Goal: Transaction & Acquisition: Purchase product/service

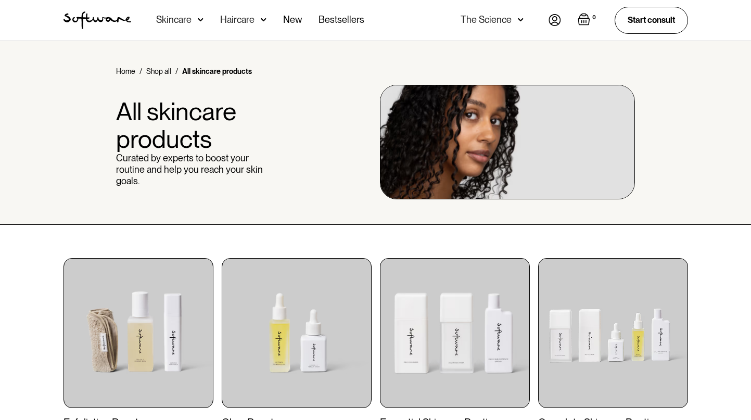
click at [198, 19] on img at bounding box center [201, 20] width 6 height 10
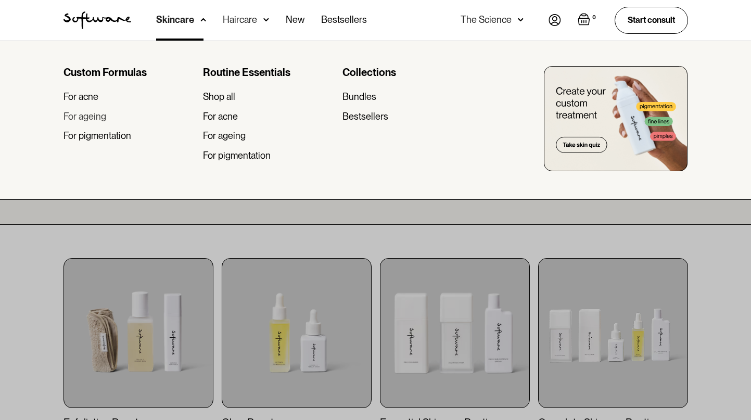
click at [86, 115] on div "For ageing" at bounding box center [85, 116] width 43 height 11
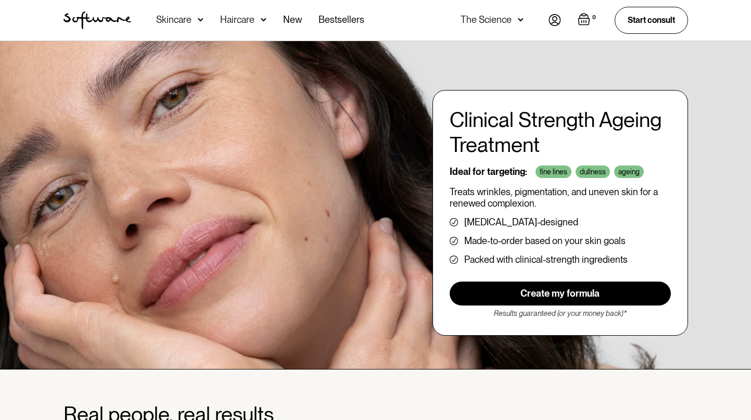
scroll to position [0, 2]
click at [618, 343] on div "Clinical Strength Ageing Treatment Ideal for targeting: fine lines dullness age…" at bounding box center [375, 205] width 751 height 328
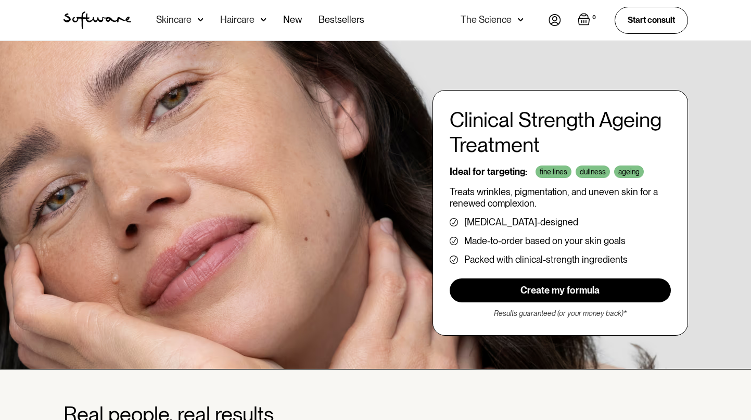
click at [566, 289] on link "Create my formula" at bounding box center [560, 291] width 221 height 24
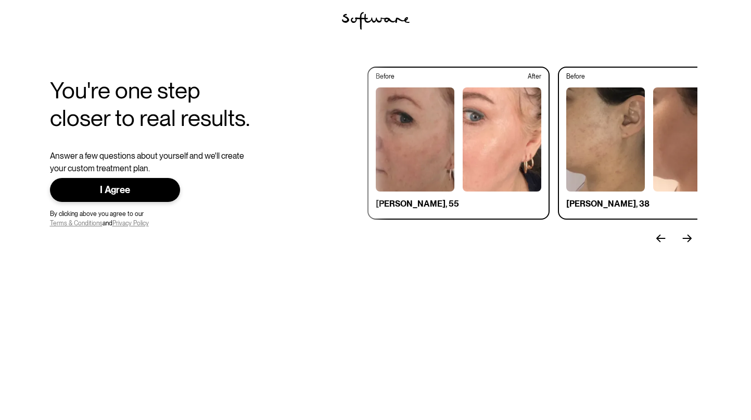
click at [112, 188] on div "I Agree" at bounding box center [115, 190] width 97 height 12
